Goal: Connect with others: Connect with other users

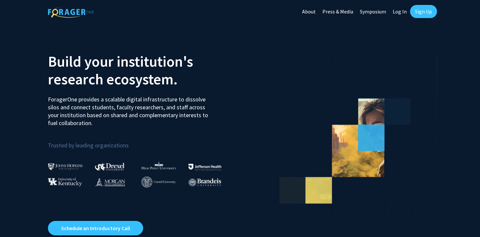
click at [425, 14] on link "Sign Up" at bounding box center [423, 11] width 27 height 13
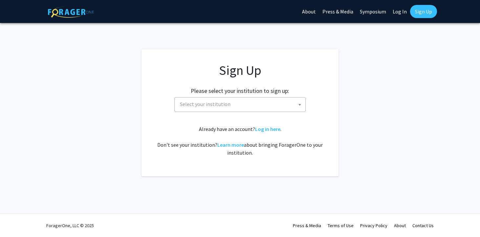
click at [252, 106] on span "Select your institution" at bounding box center [241, 104] width 128 height 13
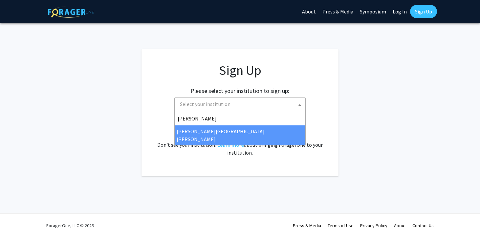
type input "[PERSON_NAME]"
select select "1"
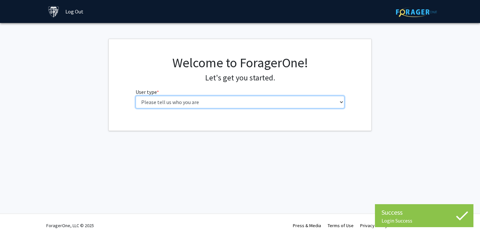
select select "1: undergrad"
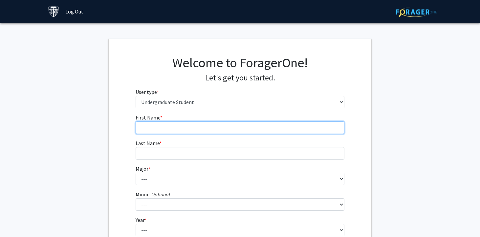
click at [267, 128] on input "First Name * required" at bounding box center [240, 127] width 209 height 12
type input "Jocasta"
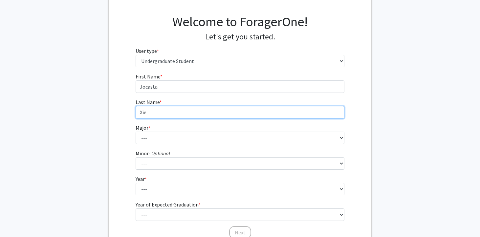
scroll to position [53, 0]
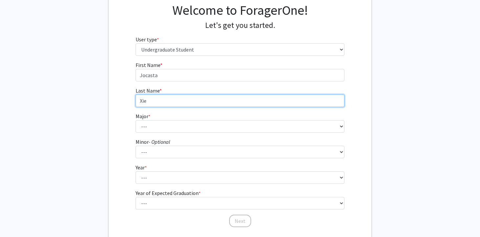
type input "Xie"
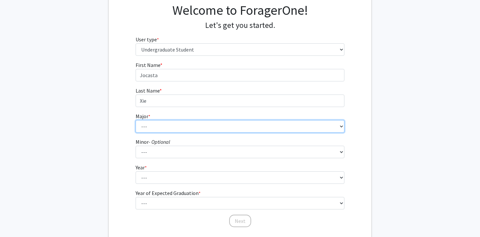
select select "45: 58"
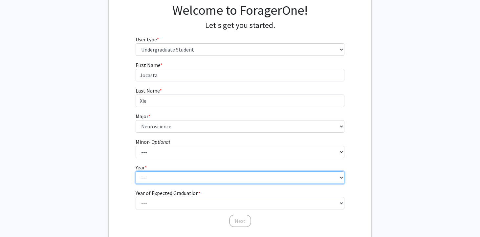
select select "1: first-year"
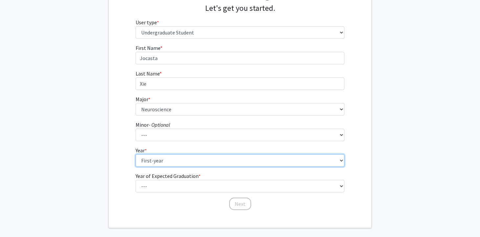
scroll to position [76, 0]
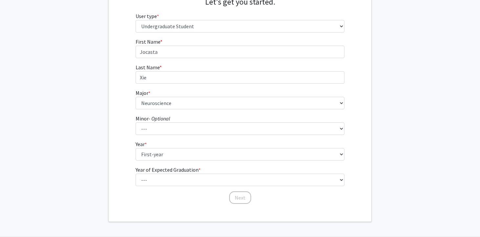
click at [234, 186] on form "First Name * required Jocasta Last Name * required [PERSON_NAME] * required ---…" at bounding box center [240, 118] width 209 height 160
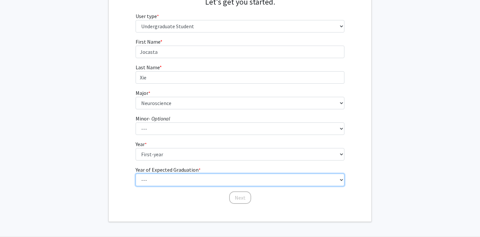
select select "5: 2029"
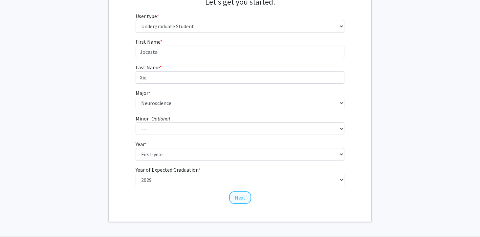
click at [239, 197] on button "Next" at bounding box center [240, 197] width 22 height 12
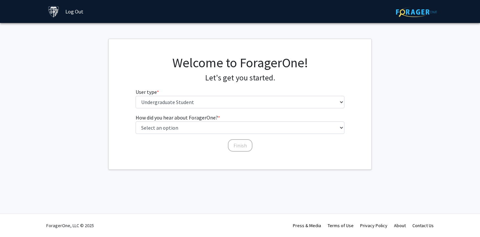
scroll to position [0, 0]
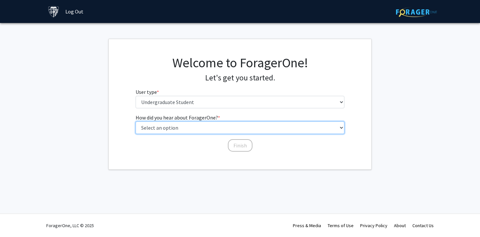
select select "1: peer_recommendation"
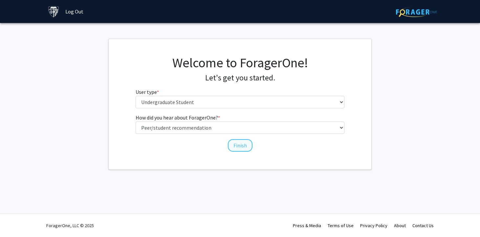
click at [244, 146] on button "Finish" at bounding box center [240, 145] width 25 height 12
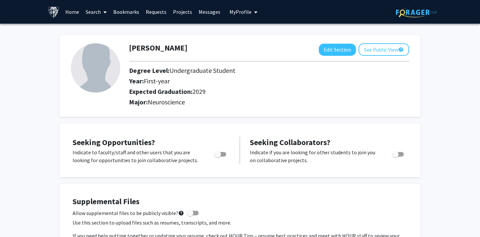
click at [91, 15] on link "Search" at bounding box center [96, 11] width 28 height 23
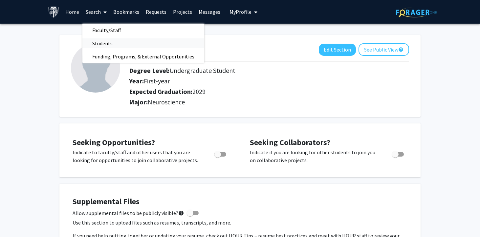
click at [111, 42] on span "Students" at bounding box center [102, 43] width 40 height 13
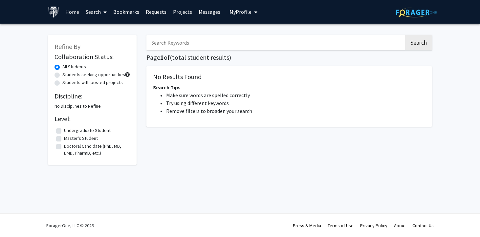
click at [199, 42] on input "Search Keywords" at bounding box center [275, 42] width 258 height 15
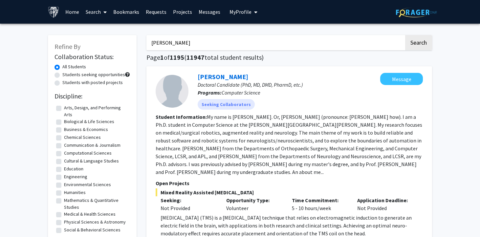
type input "zoe tseng"
click at [418, 44] on button "Search" at bounding box center [418, 42] width 27 height 15
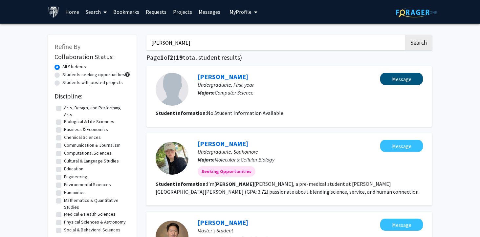
click at [405, 79] on button "Message" at bounding box center [401, 79] width 43 height 12
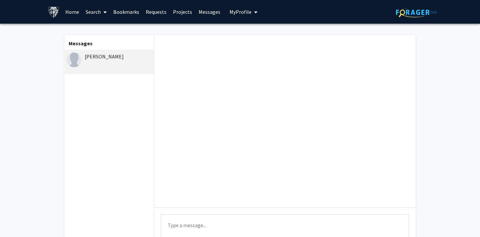
click at [93, 57] on div "Zoe Tseng" at bounding box center [110, 57] width 86 height 8
click at [71, 61] on img at bounding box center [74, 60] width 15 height 15
click at [90, 68] on div "Zoe Tseng" at bounding box center [108, 62] width 91 height 25
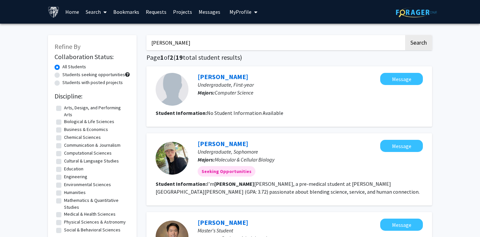
click at [72, 15] on link "Home" at bounding box center [72, 11] width 20 height 23
